Goal: Task Accomplishment & Management: Complete application form

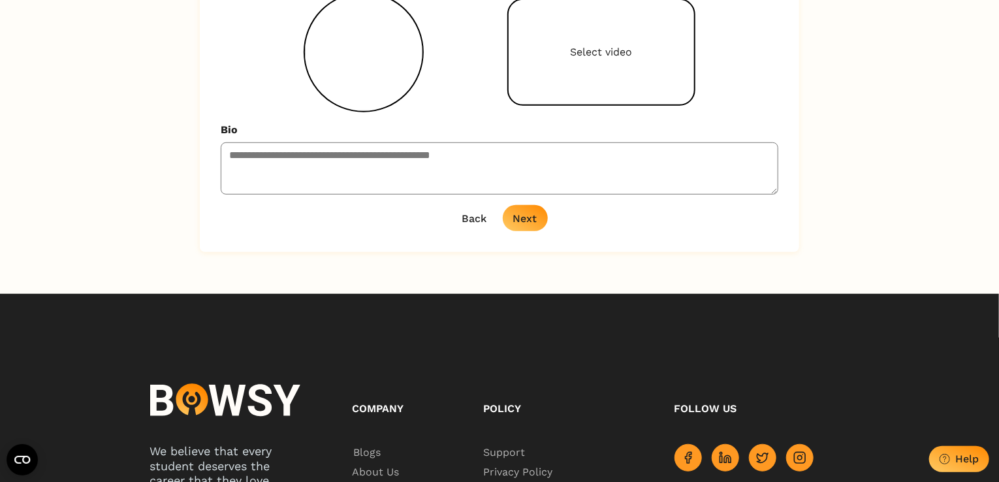
click at [524, 225] on button "Next" at bounding box center [525, 218] width 45 height 26
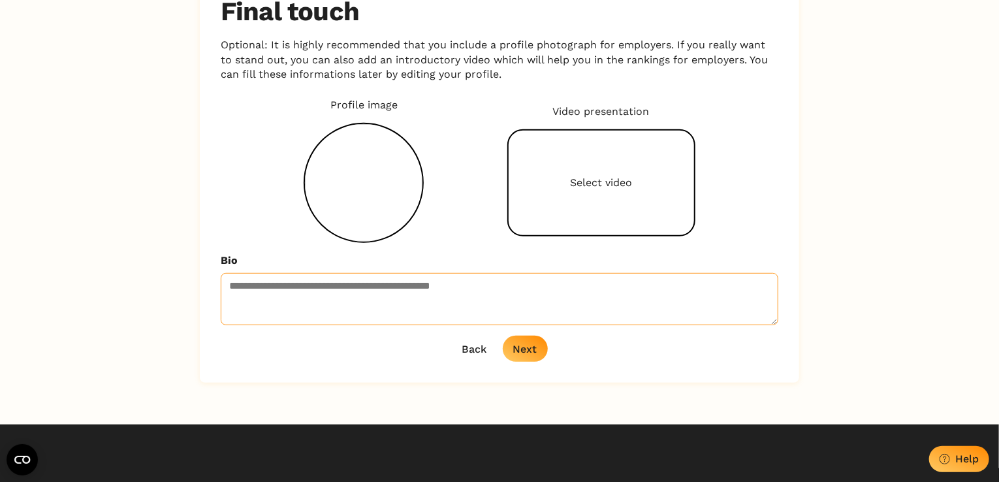
click at [490, 319] on textarea "Bio" at bounding box center [500, 299] width 558 height 52
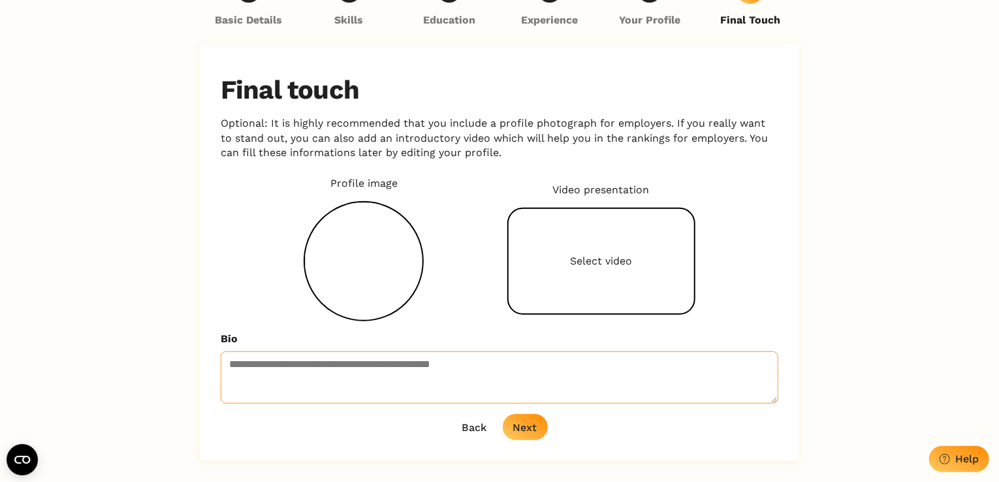
scroll to position [131, 0]
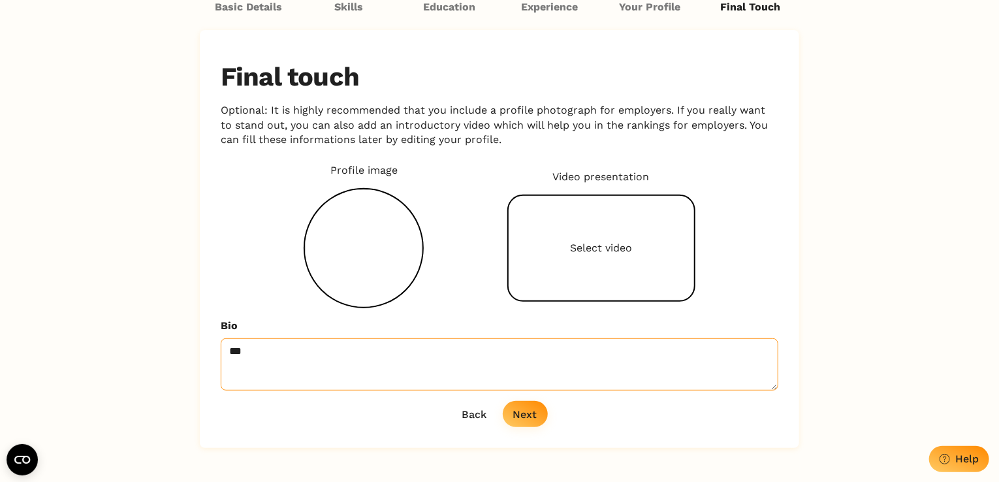
type textarea "***"
click at [528, 414] on div "Next" at bounding box center [525, 414] width 24 height 12
click at [591, 238] on div "Select video" at bounding box center [601, 248] width 188 height 107
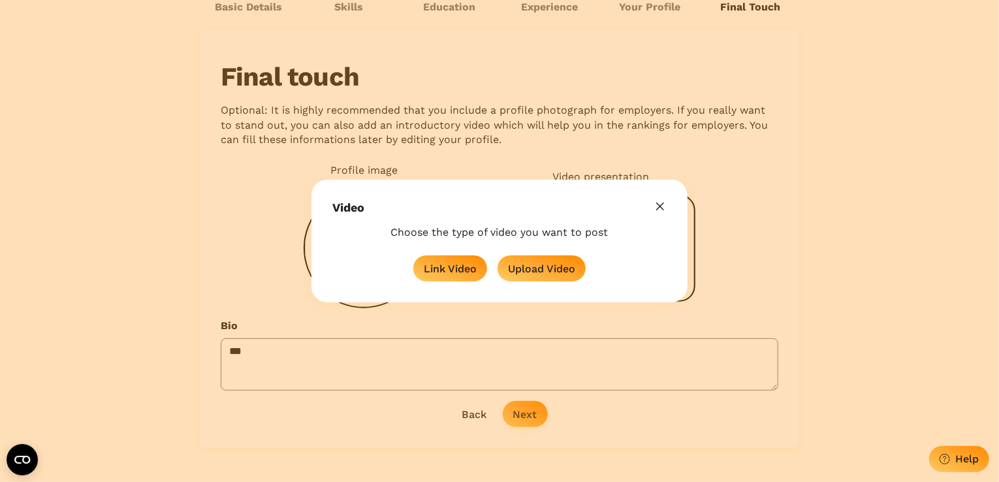
click at [678, 196] on header "Video" at bounding box center [499, 200] width 376 height 40
click at [663, 207] on icon "button" at bounding box center [660, 206] width 8 height 8
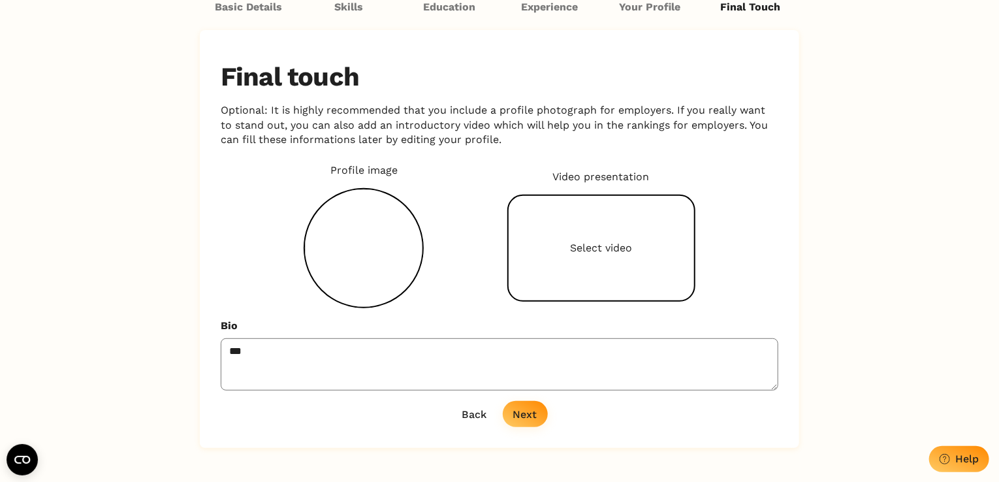
click at [517, 440] on div "Final touch Optional: It is highly recommended that you include a profile photo…" at bounding box center [499, 239] width 599 height 418
click at [520, 425] on button "Next" at bounding box center [525, 414] width 45 height 26
click at [520, 425] on button "Loading... Next" at bounding box center [525, 414] width 45 height 26
click at [520, 424] on button "Next" at bounding box center [525, 414] width 45 height 26
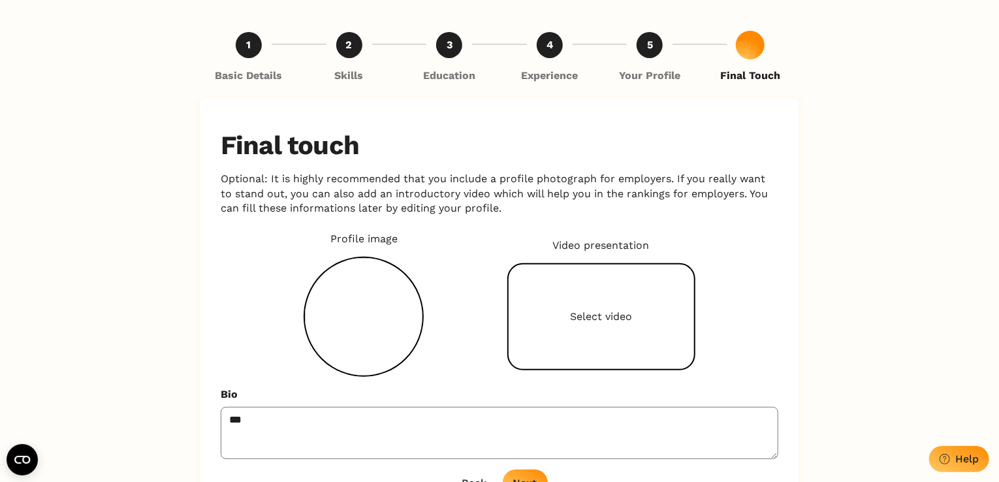
scroll to position [0, 0]
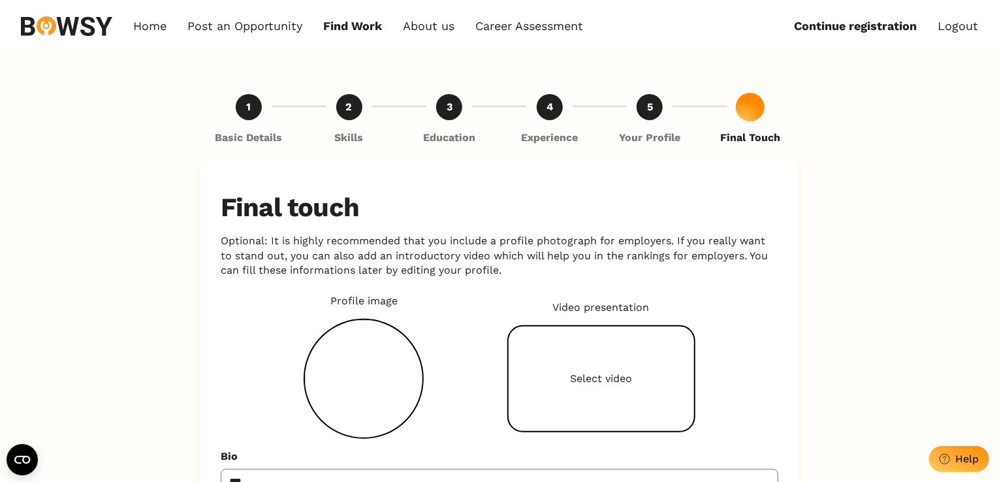
click at [641, 96] on div "5 Your Profile" at bounding box center [650, 119] width 98 height 51
click at [646, 100] on div "5" at bounding box center [650, 107] width 26 height 26
click at [562, 20] on link "Career Assessment" at bounding box center [529, 26] width 108 height 14
click at [363, 31] on link "Find Work" at bounding box center [352, 26] width 59 height 14
click at [810, 29] on link "Continue registration" at bounding box center [855, 26] width 123 height 14
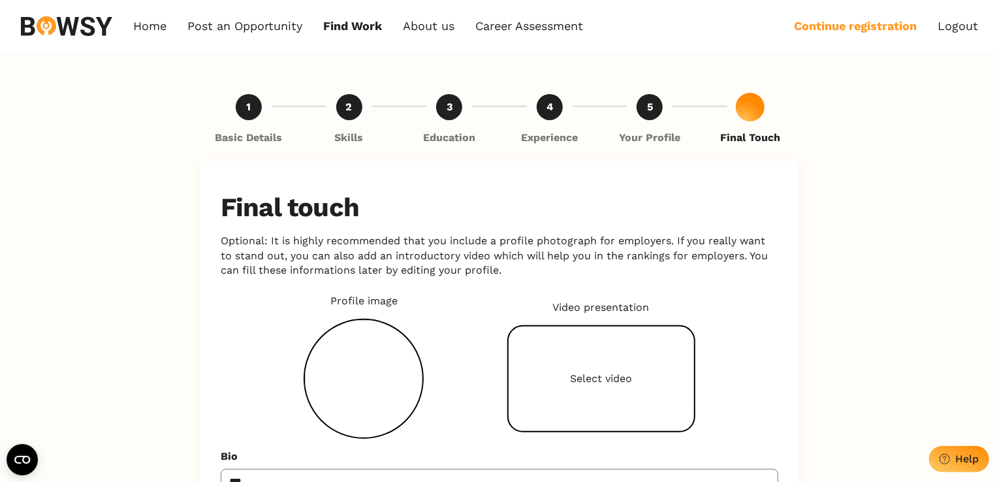
click at [810, 29] on link "Continue registration" at bounding box center [855, 26] width 123 height 14
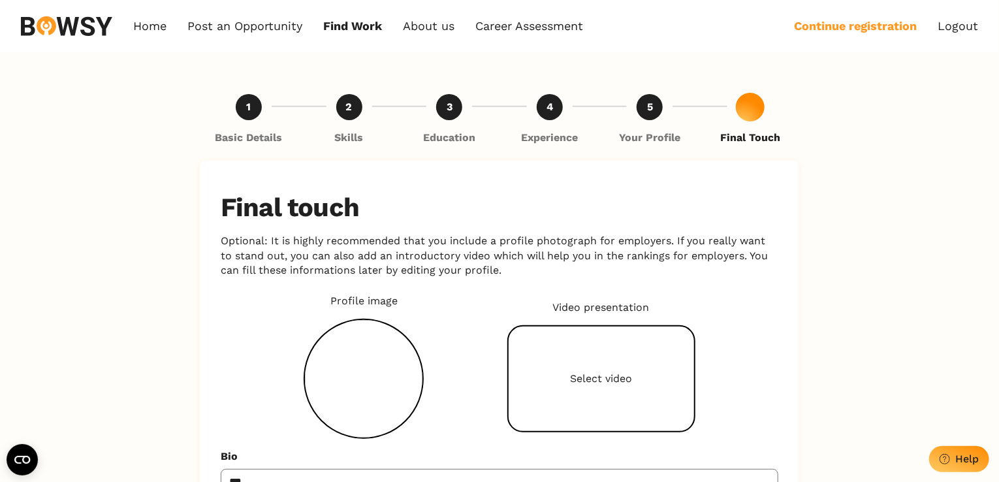
click at [810, 29] on link "Continue registration" at bounding box center [855, 26] width 123 height 14
click at [945, 22] on link "Logout" at bounding box center [958, 26] width 40 height 14
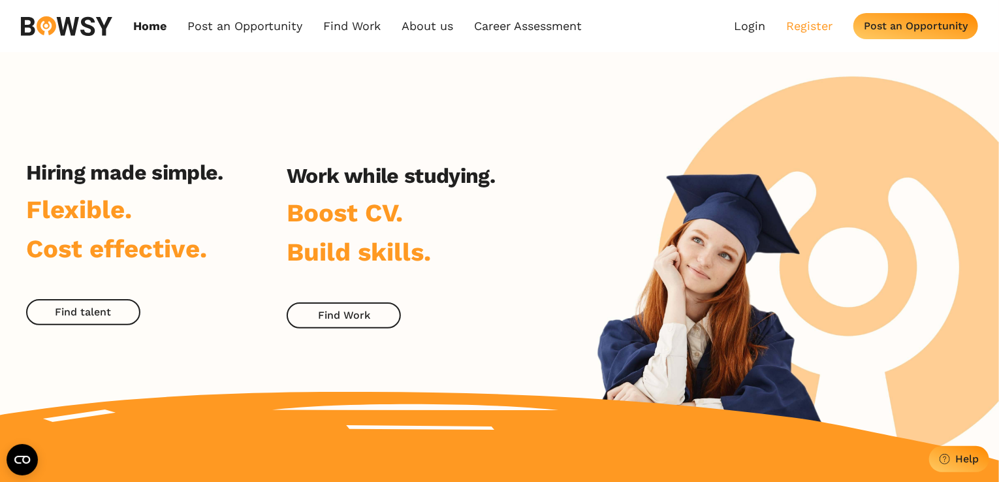
click at [797, 26] on link "Register" at bounding box center [809, 26] width 46 height 14
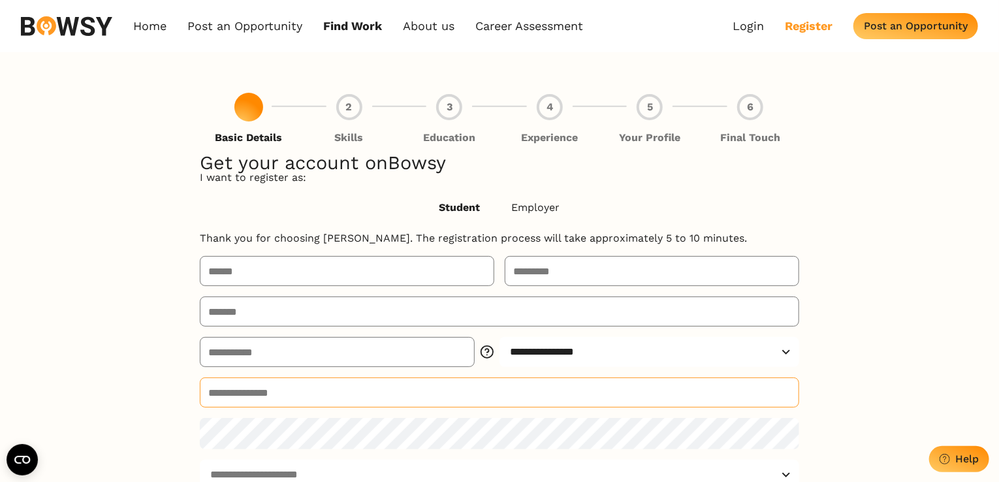
type input "**********"
click at [744, 28] on link "Login" at bounding box center [748, 26] width 31 height 14
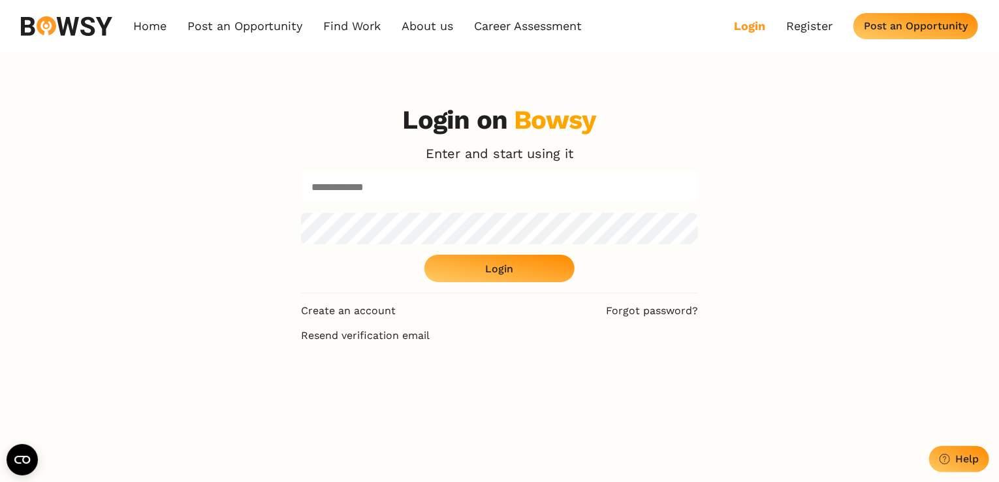
type input "**********"
click at [520, 285] on div "**********" at bounding box center [499, 198] width 397 height 189
click at [515, 273] on button "Login" at bounding box center [499, 268] width 150 height 27
click at [473, 280] on button "Login" at bounding box center [499, 268] width 150 height 27
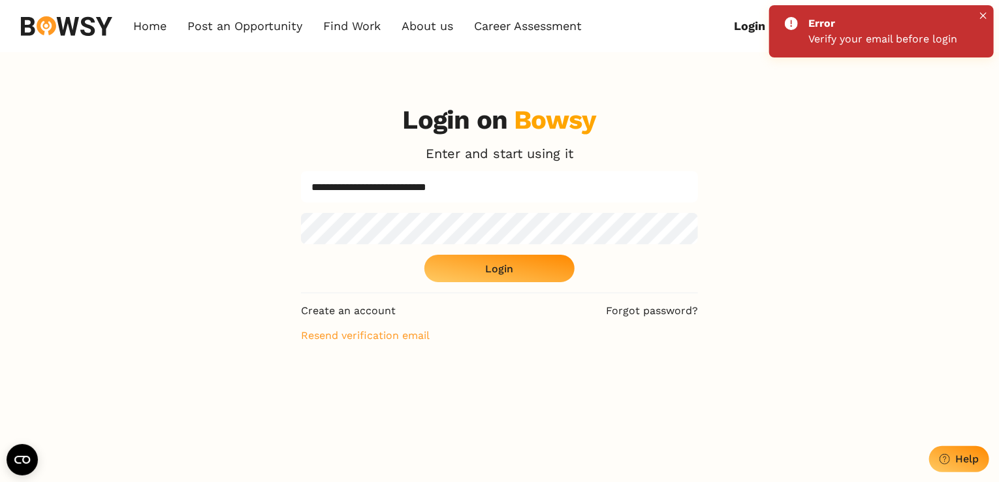
click at [420, 333] on link "Resend verification email" at bounding box center [499, 335] width 397 height 14
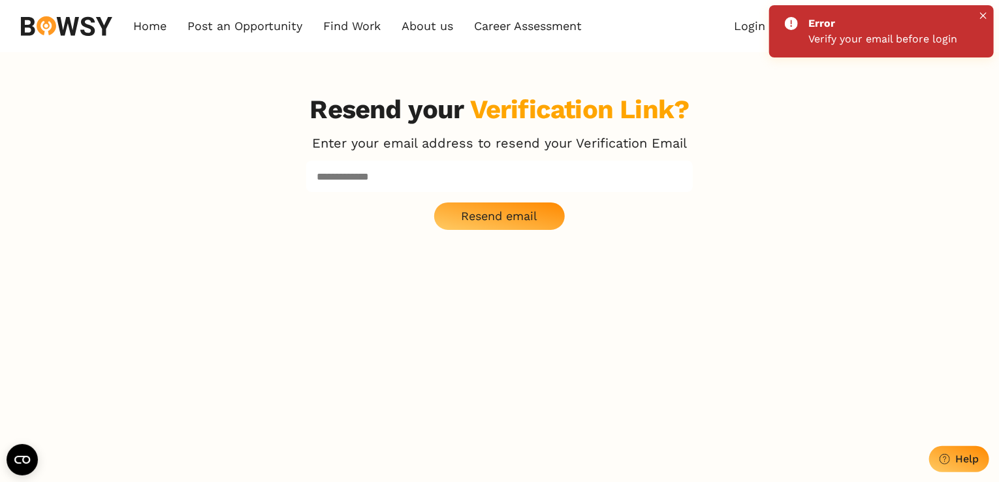
click at [444, 138] on p "Enter your email address to resend your Verification Email" at bounding box center [499, 143] width 375 height 14
click at [447, 172] on input at bounding box center [499, 176] width 387 height 31
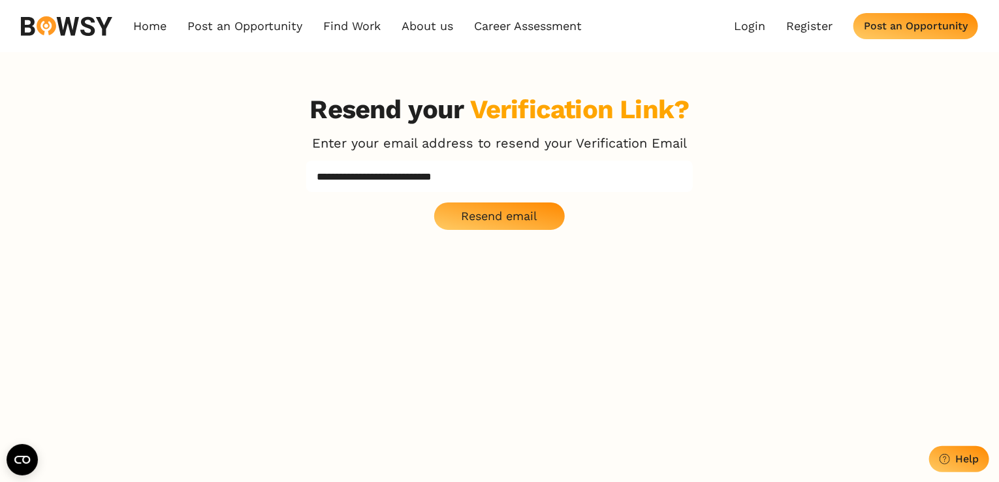
click at [492, 222] on p "Resend email" at bounding box center [500, 216] width 76 height 14
click at [531, 213] on p "Resend email" at bounding box center [500, 216] width 76 height 14
click at [532, 213] on p "Resend email" at bounding box center [500, 216] width 76 height 14
click at [472, 221] on p "Resend email" at bounding box center [500, 216] width 76 height 14
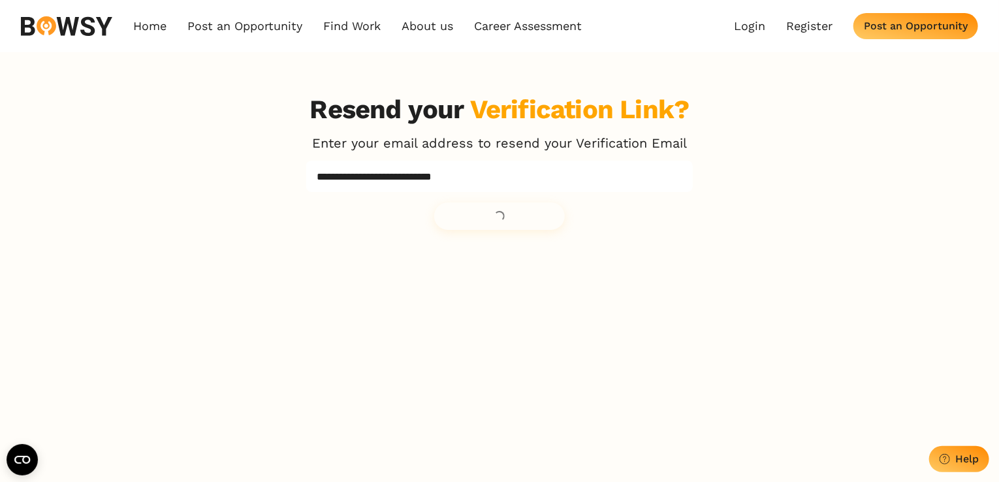
click at [472, 221] on div "**********" at bounding box center [499, 162] width 387 height 136
click at [472, 221] on p "Resend email" at bounding box center [500, 216] width 76 height 14
click at [472, 221] on div "**********" at bounding box center [499, 162] width 387 height 136
click at [472, 221] on p "Resend email" at bounding box center [500, 216] width 76 height 14
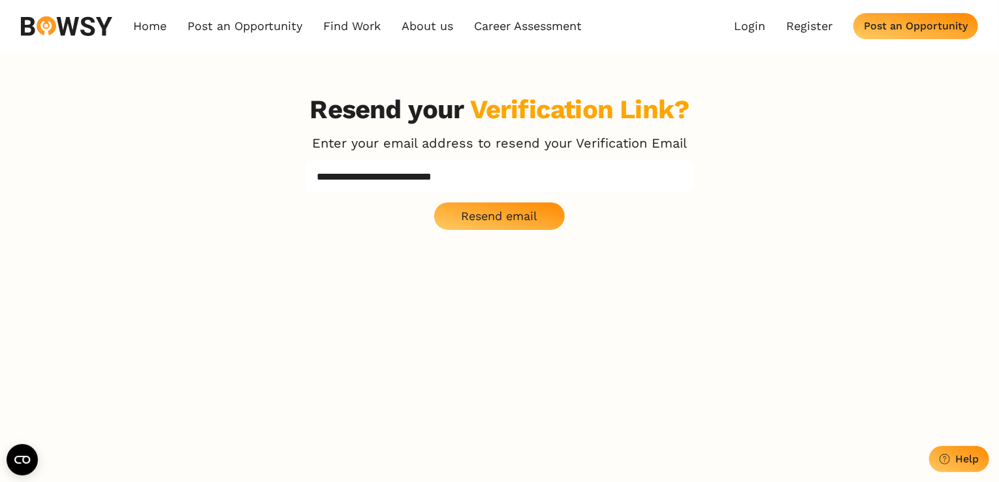
click at [472, 221] on p "Resend email" at bounding box center [500, 216] width 76 height 14
click at [472, 221] on div "**********" at bounding box center [499, 162] width 387 height 136
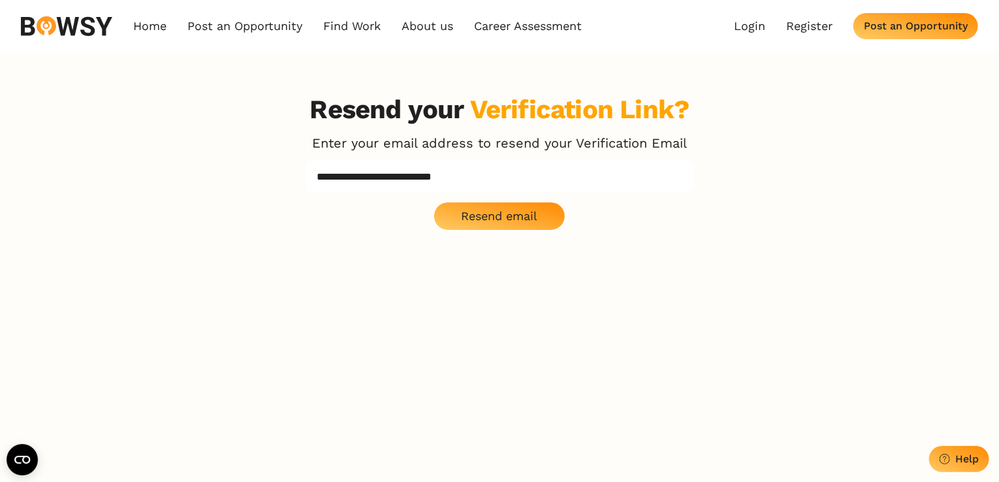
click at [472, 221] on p "Resend email" at bounding box center [500, 216] width 76 height 14
click at [501, 231] on div "**********" at bounding box center [500, 335] width 418 height 482
click at [501, 229] on button "Resend email" at bounding box center [499, 215] width 131 height 27
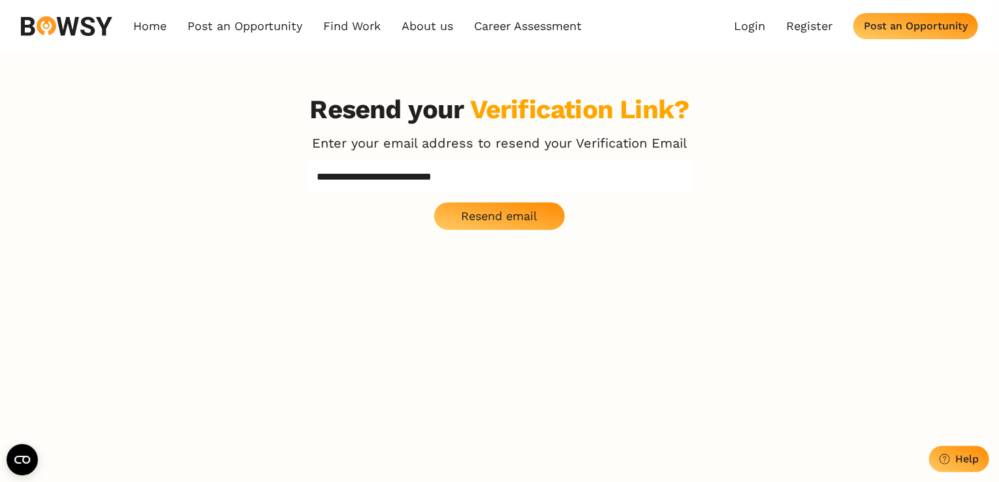
click at [499, 212] on p "Resend email" at bounding box center [500, 216] width 76 height 14
click at [499, 210] on p "Resend email" at bounding box center [500, 216] width 76 height 14
click at [499, 210] on div "**********" at bounding box center [499, 162] width 387 height 136
click at [499, 210] on p "Resend email" at bounding box center [500, 216] width 76 height 14
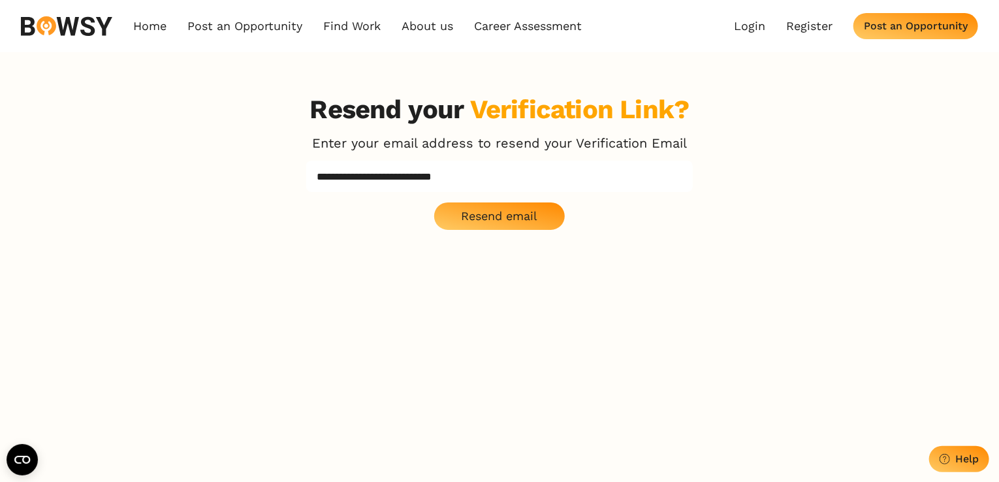
click at [499, 210] on p "Resend email" at bounding box center [500, 216] width 76 height 14
click at [499, 210] on div "**********" at bounding box center [499, 162] width 387 height 136
click at [965, 451] on button "Help" at bounding box center [959, 459] width 60 height 26
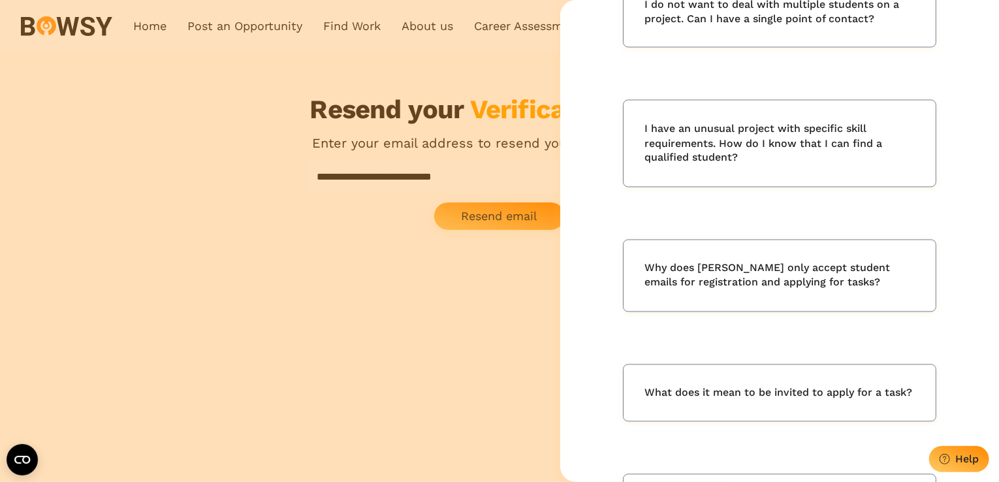
scroll to position [1175, 0]
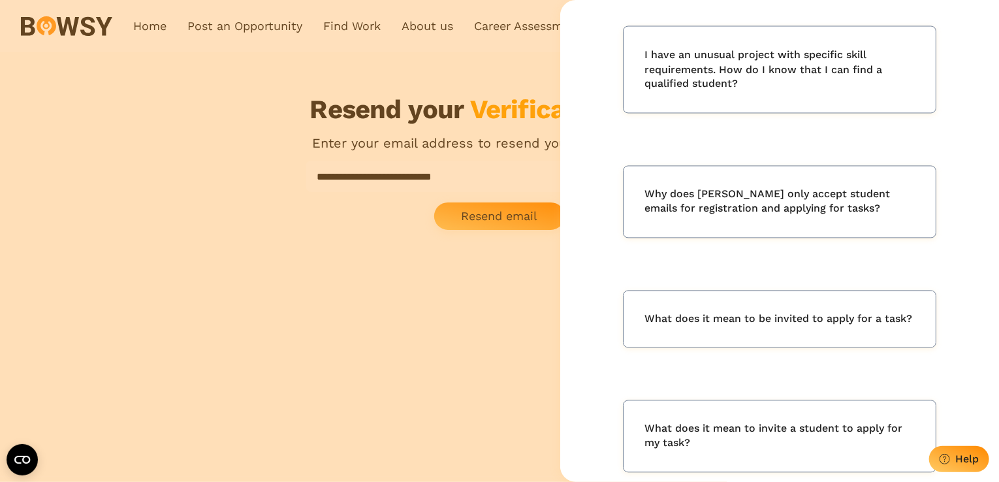
click at [796, 176] on div "Why does [PERSON_NAME] only accept student emails for registration and applying…" at bounding box center [779, 202] width 313 height 72
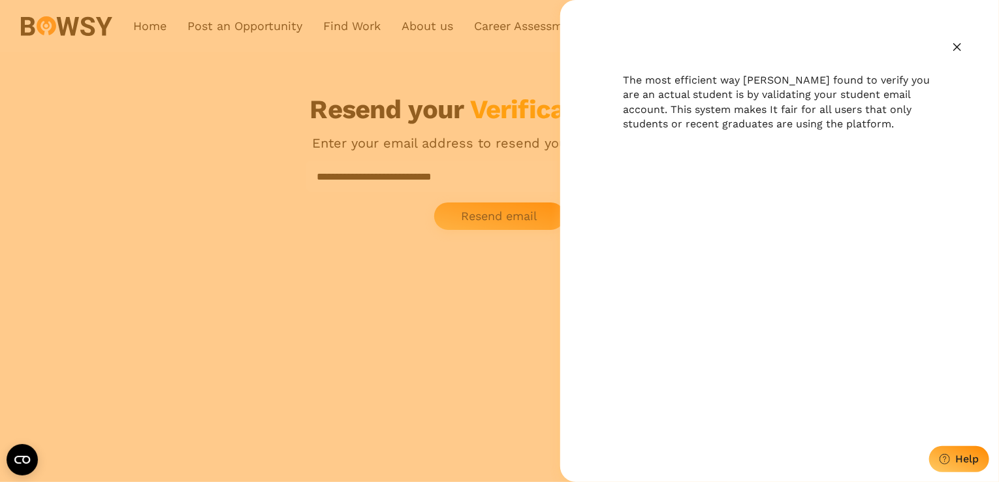
click at [511, 288] on div "The most efficient way [PERSON_NAME] found to verify you are an actual student …" at bounding box center [499, 241] width 999 height 482
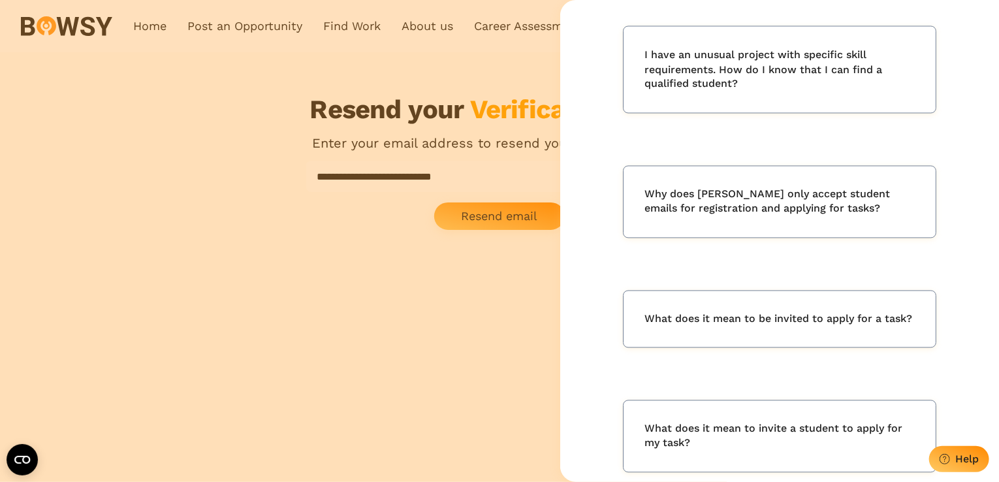
scroll to position [0, 0]
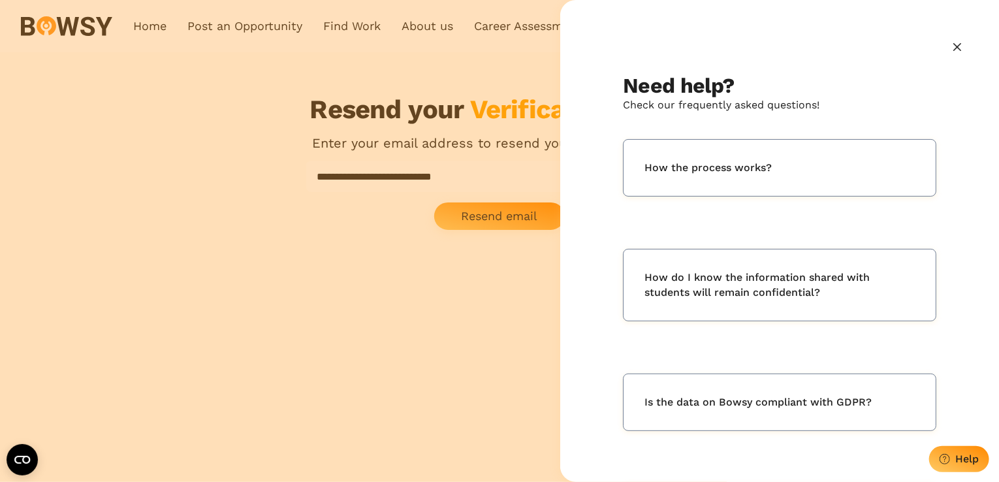
click at [511, 288] on div "Need help? Check our frequently asked questions! How the process works? How do …" at bounding box center [499, 241] width 999 height 482
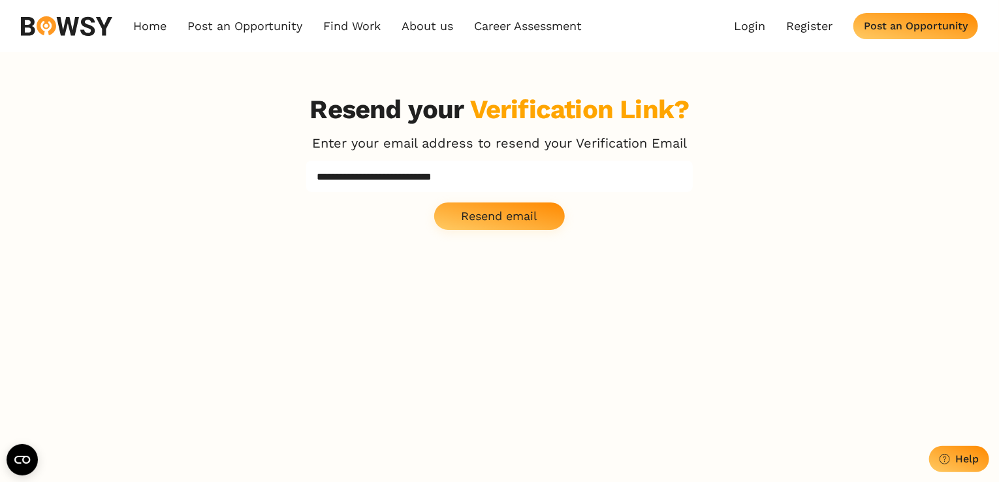
drag, startPoint x: 522, startPoint y: 178, endPoint x: 434, endPoint y: 185, distance: 88.4
click at [434, 185] on input "**********" at bounding box center [499, 176] width 387 height 31
type input "**********"
click at [522, 219] on p "Resend email" at bounding box center [500, 216] width 76 height 14
click at [525, 207] on button "Resend email" at bounding box center [499, 215] width 131 height 27
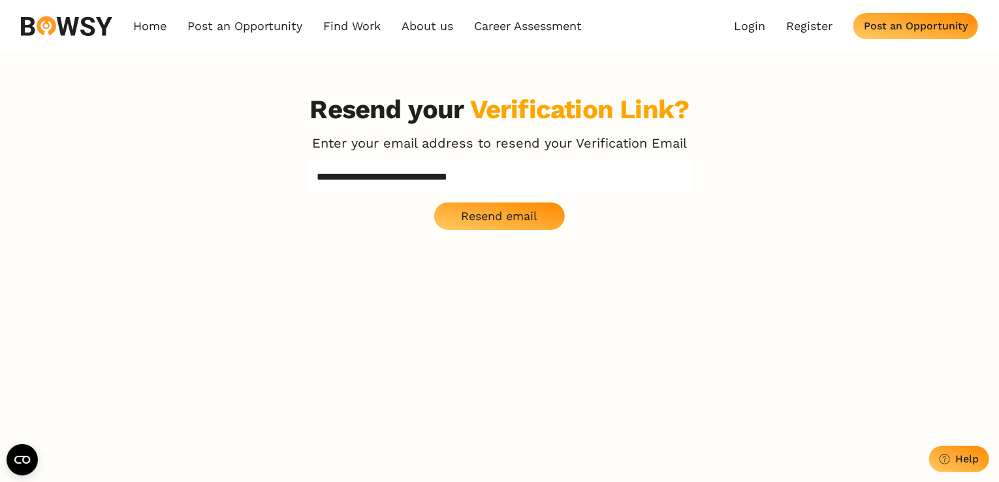
click at [525, 207] on button "Resend email" at bounding box center [499, 215] width 131 height 27
click at [524, 214] on button "Loading... Resend email" at bounding box center [499, 215] width 131 height 27
drag, startPoint x: 525, startPoint y: 207, endPoint x: 524, endPoint y: 214, distance: 6.6
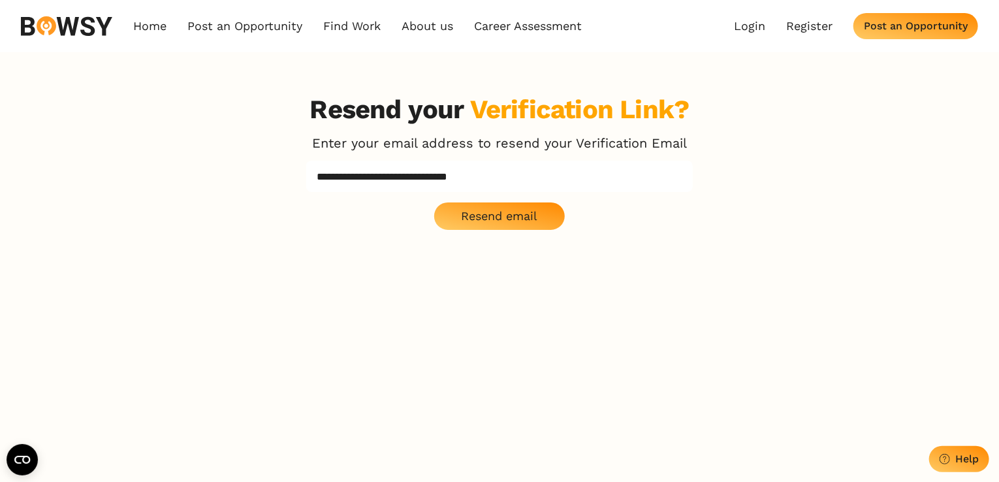
click at [524, 214] on p "Resend email" at bounding box center [500, 216] width 76 height 14
